Goal: Task Accomplishment & Management: Complete application form

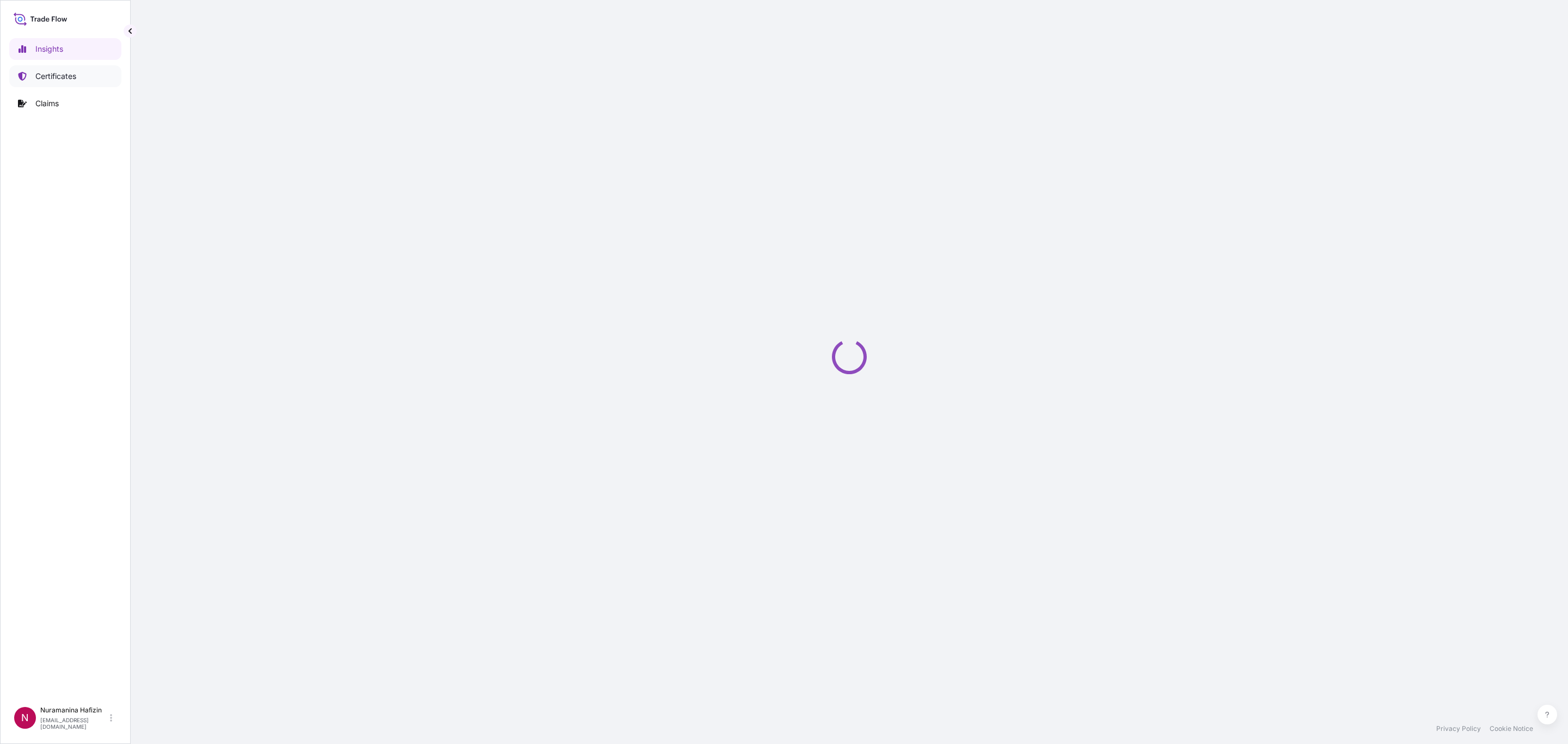
click at [60, 74] on p "Certificates" at bounding box center [55, 76] width 41 height 11
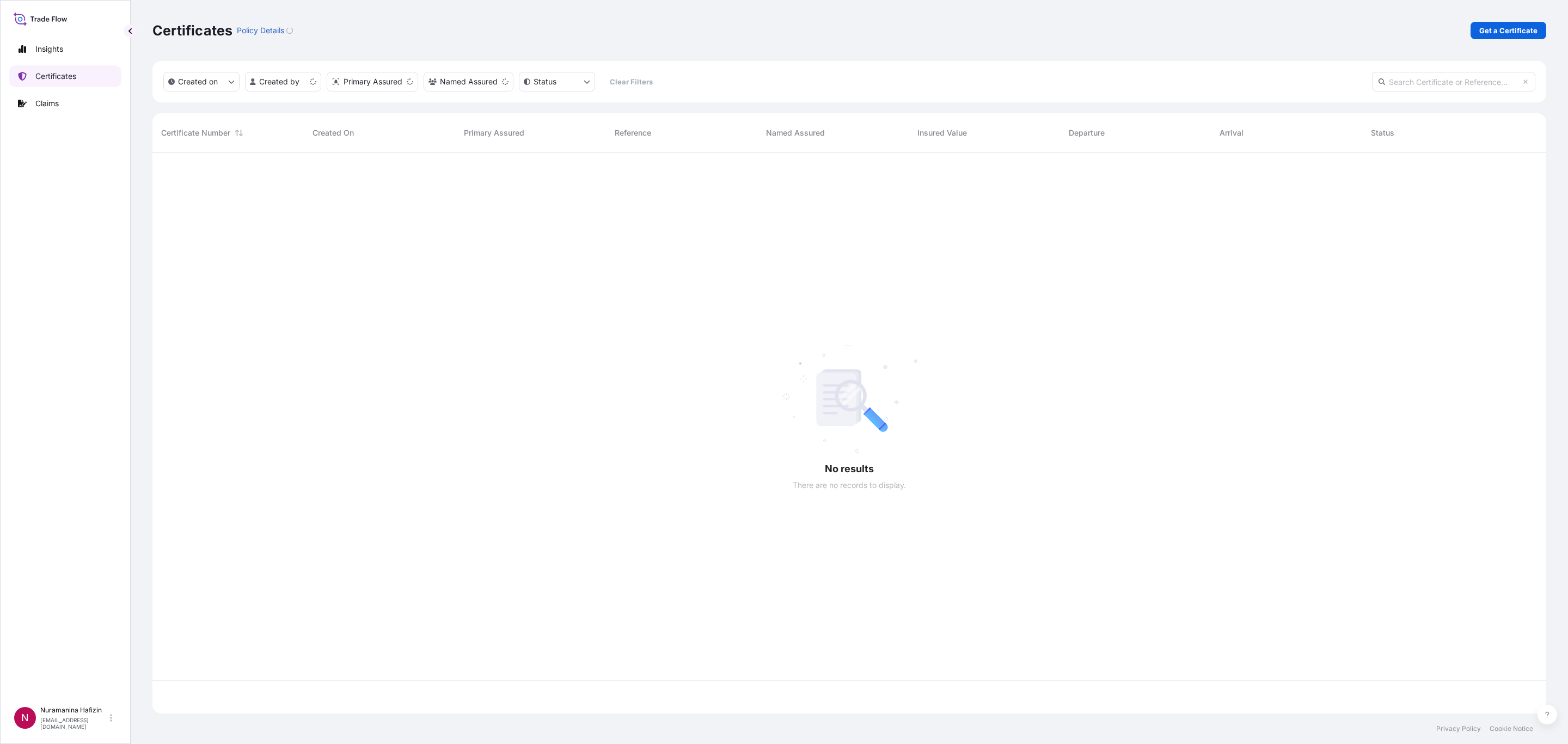
scroll to position [554, 1381]
click at [1492, 28] on p "Get a Certificate" at bounding box center [1508, 30] width 58 height 11
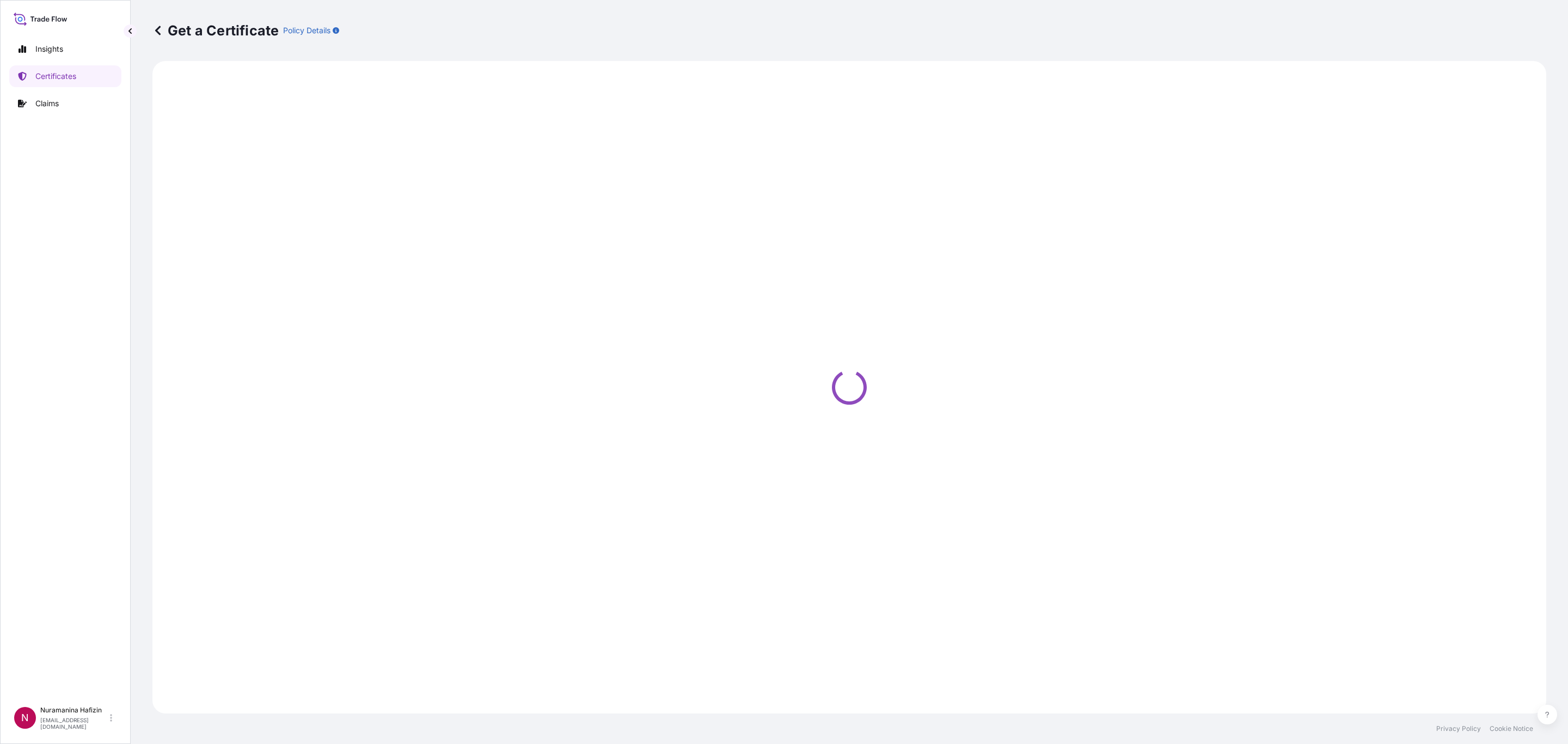
select select "Barge"
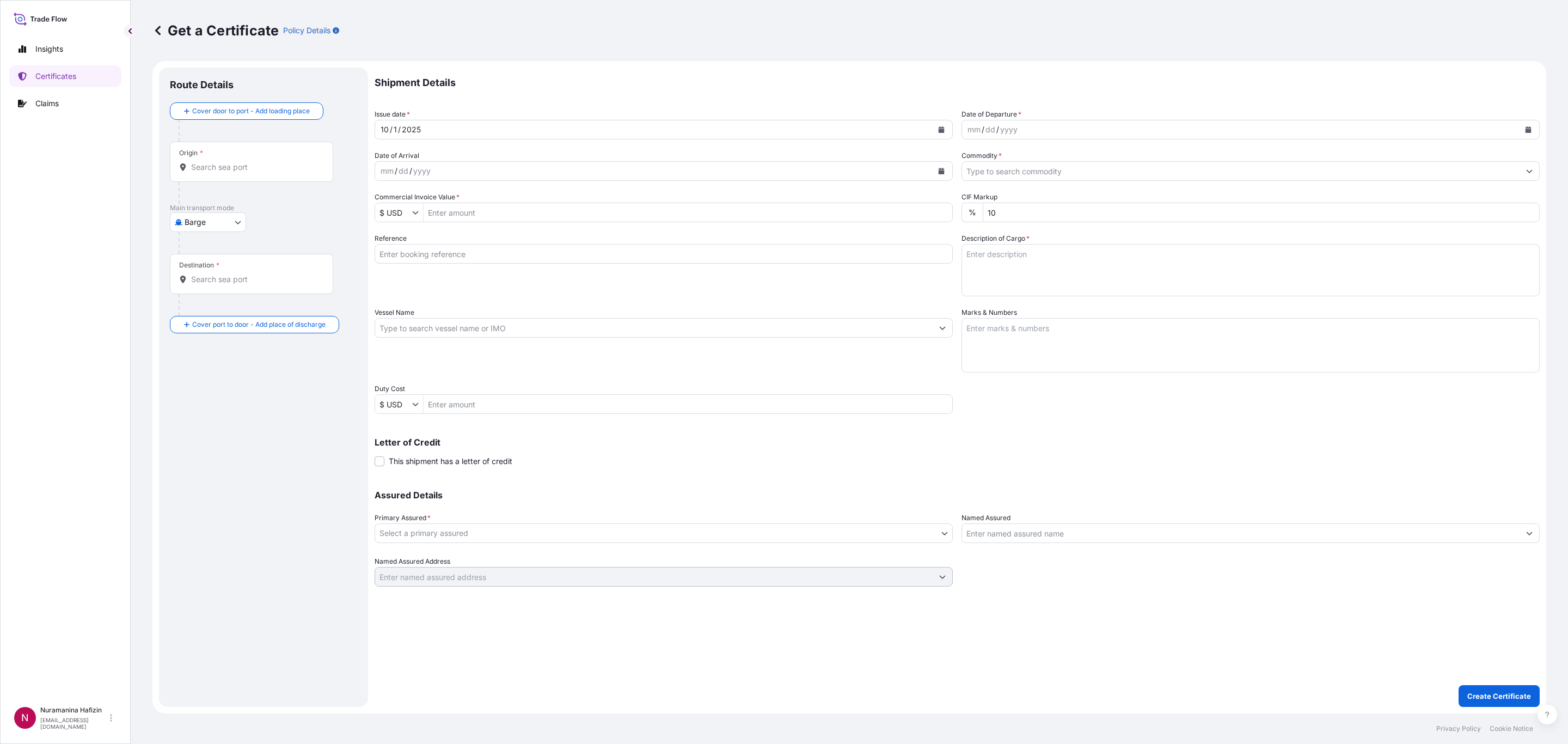
click at [882, 528] on body "Insights Certificates Claims N Nuramanina Hafizin [EMAIL_ADDRESS][DOMAIN_NAME] …" at bounding box center [784, 372] width 1568 height 744
click at [946, 530] on body "Insights Certificates Claims N Nuramanina Hafizin [EMAIL_ADDRESS][DOMAIN_NAME] …" at bounding box center [784, 372] width 1568 height 744
click at [792, 533] on body "Insights Certificates Claims N Nuramanina Hafizin [EMAIL_ADDRESS][DOMAIN_NAME] …" at bounding box center [784, 372] width 1568 height 744
